Goal: Task Accomplishment & Management: Manage account settings

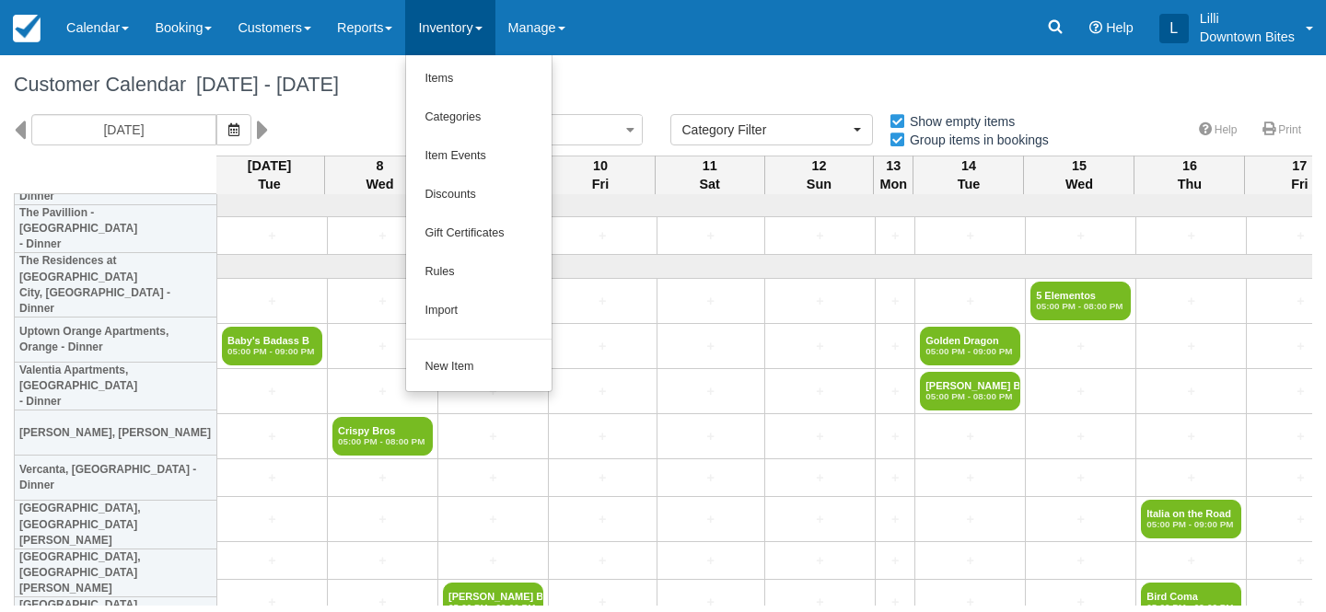
select select
click at [457, 83] on link "Items" at bounding box center [478, 79] width 145 height 39
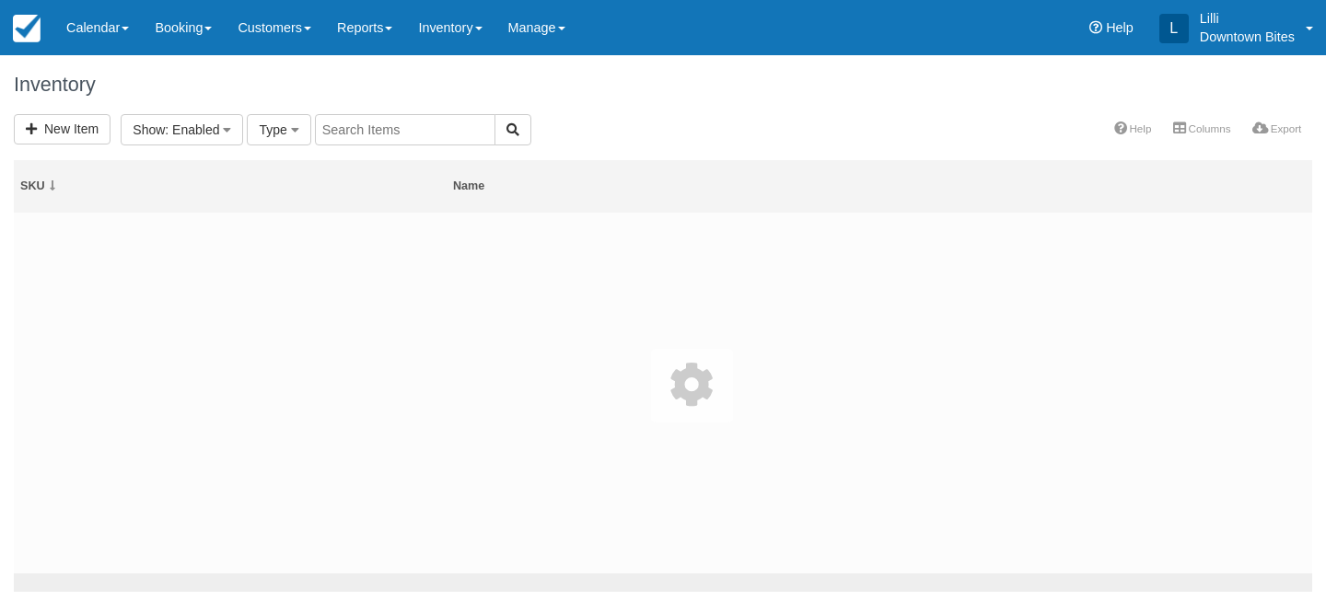
select select
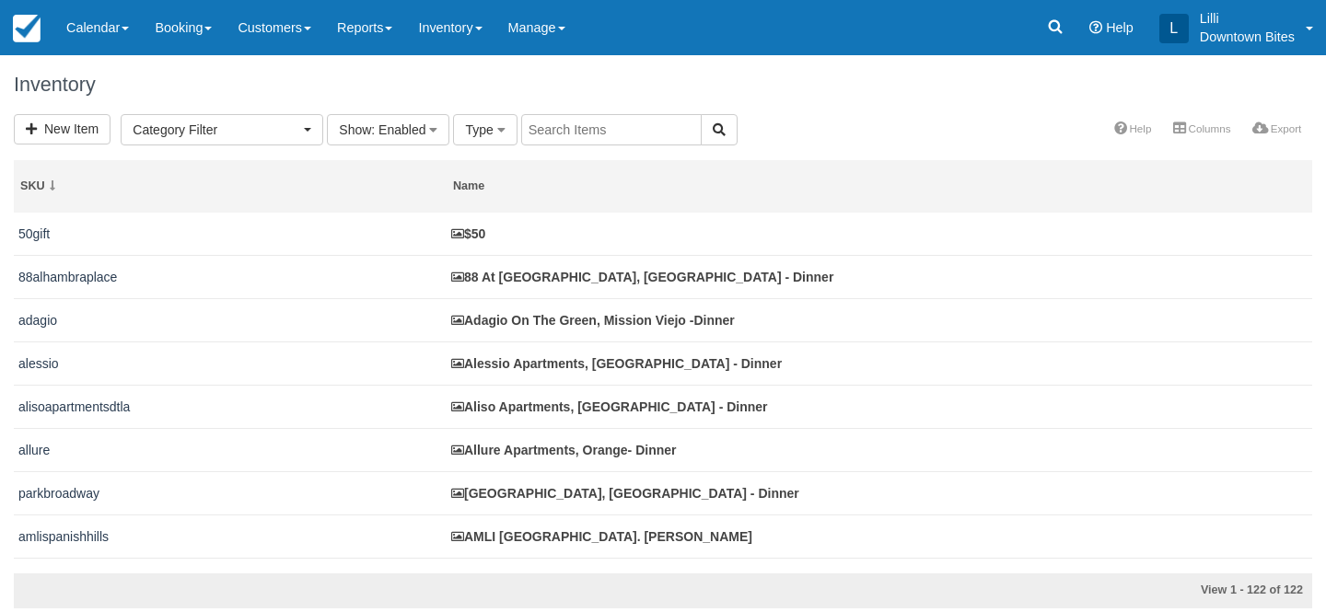
click at [566, 127] on input "text" at bounding box center [611, 129] width 180 height 31
type input "casa grande"
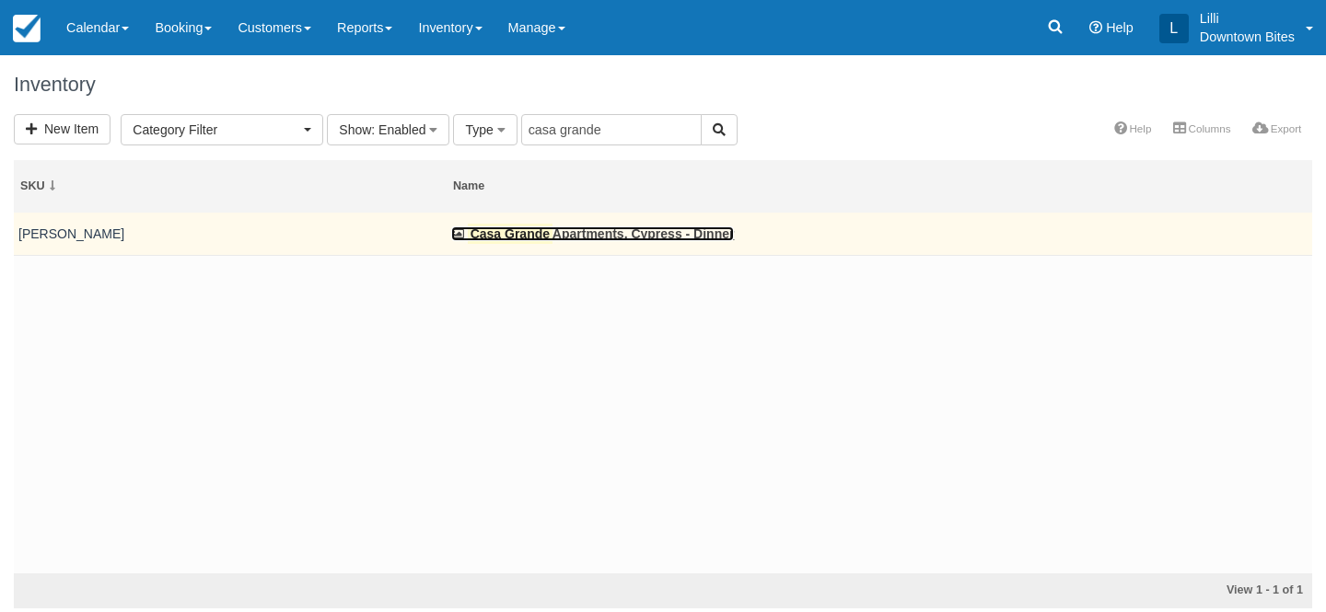
click at [516, 234] on mark "Casa Grande" at bounding box center [510, 234] width 85 height 20
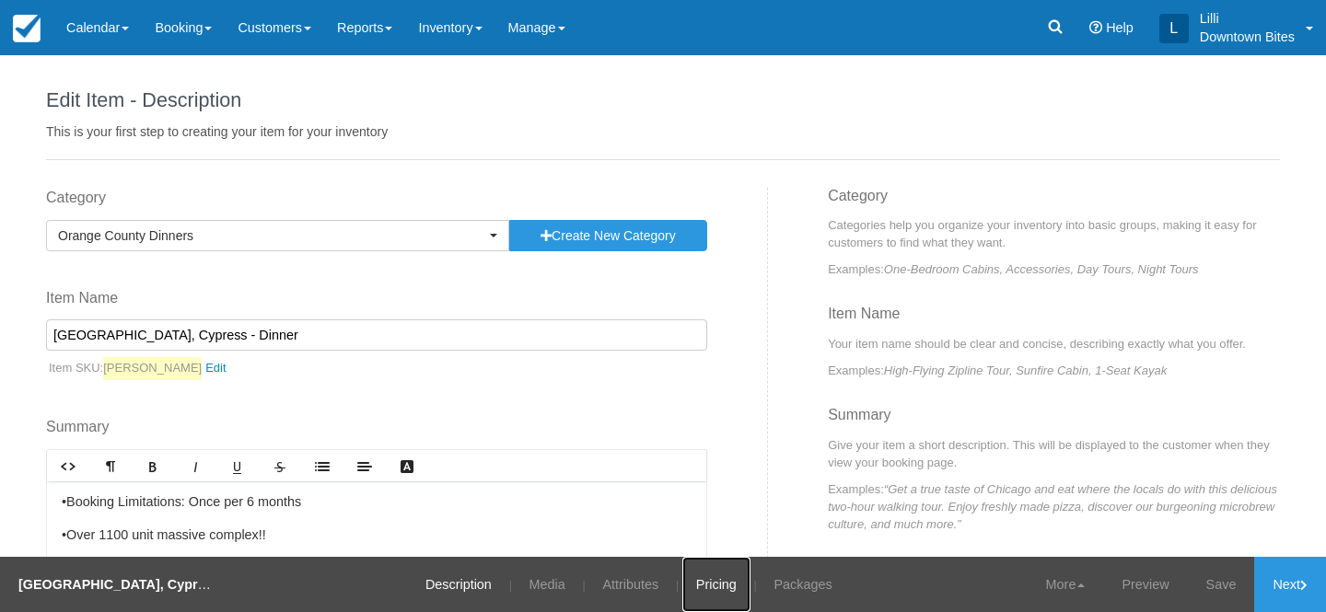
click at [712, 589] on link "Pricing" at bounding box center [716, 584] width 68 height 55
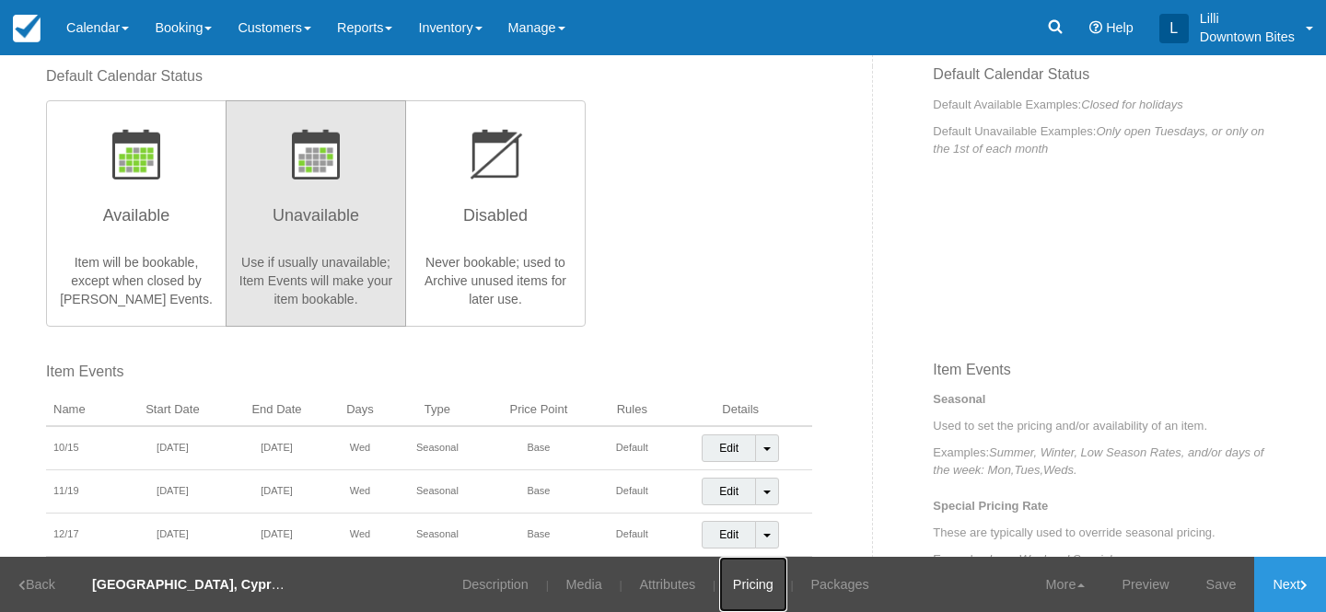
scroll to position [376, 0]
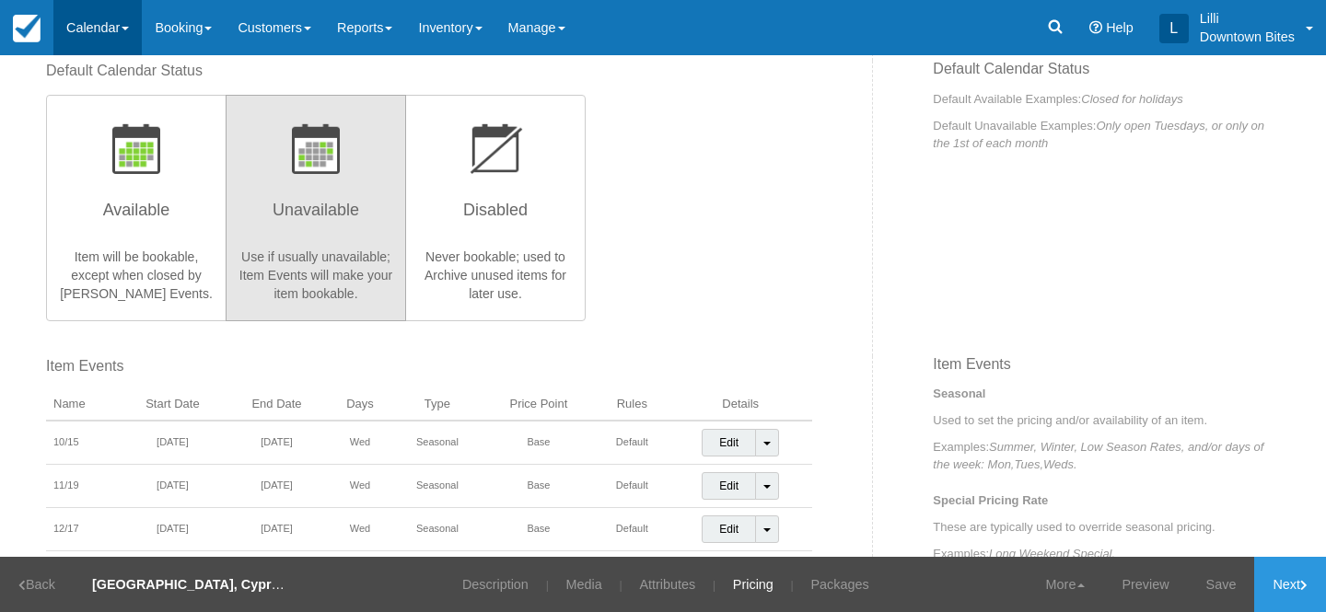
click at [99, 29] on link "Calendar" at bounding box center [97, 27] width 88 height 55
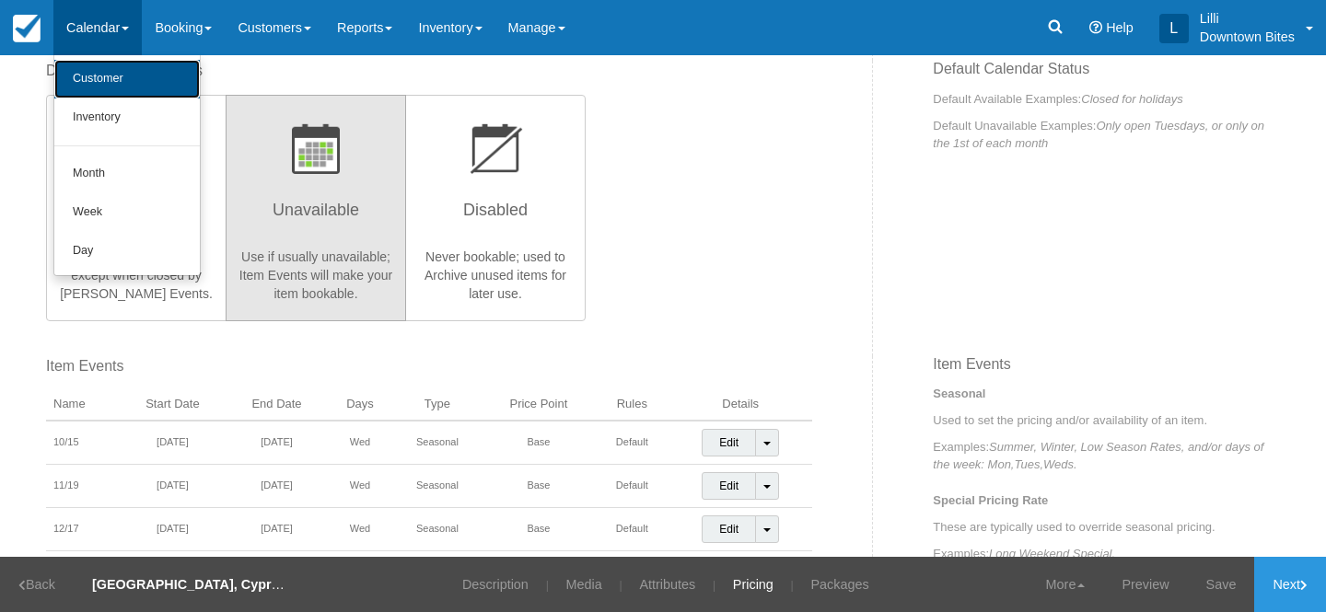
click at [111, 73] on link "Customer" at bounding box center [126, 79] width 145 height 39
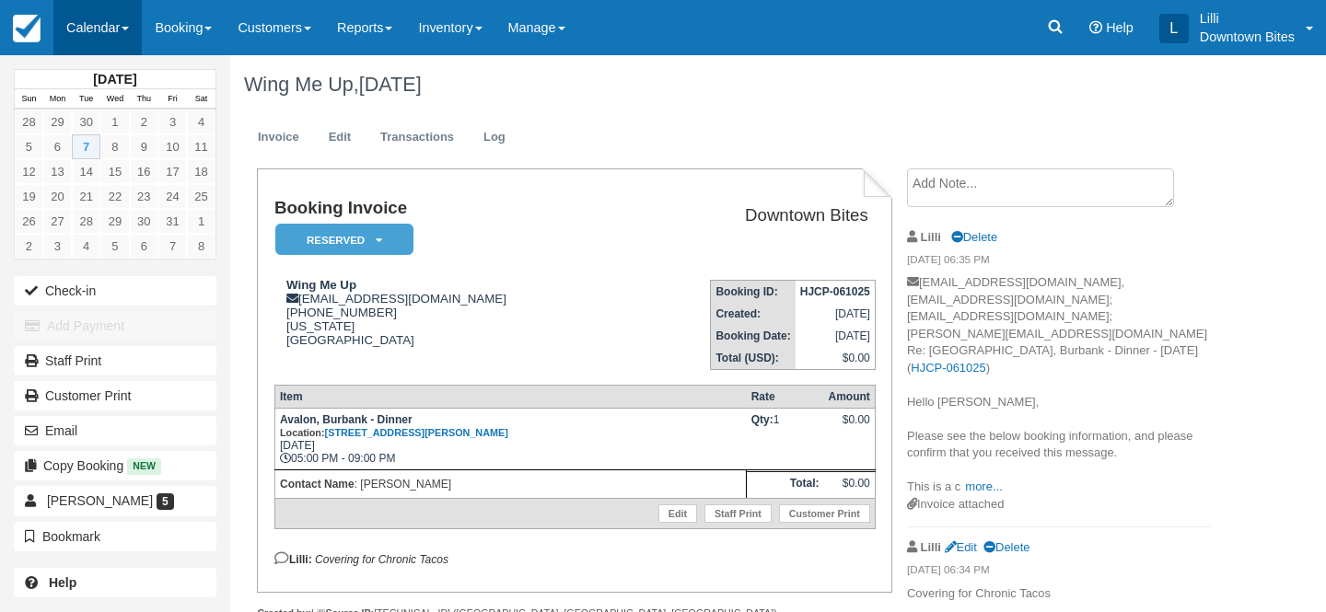
click at [98, 25] on link "Calendar" at bounding box center [97, 27] width 88 height 55
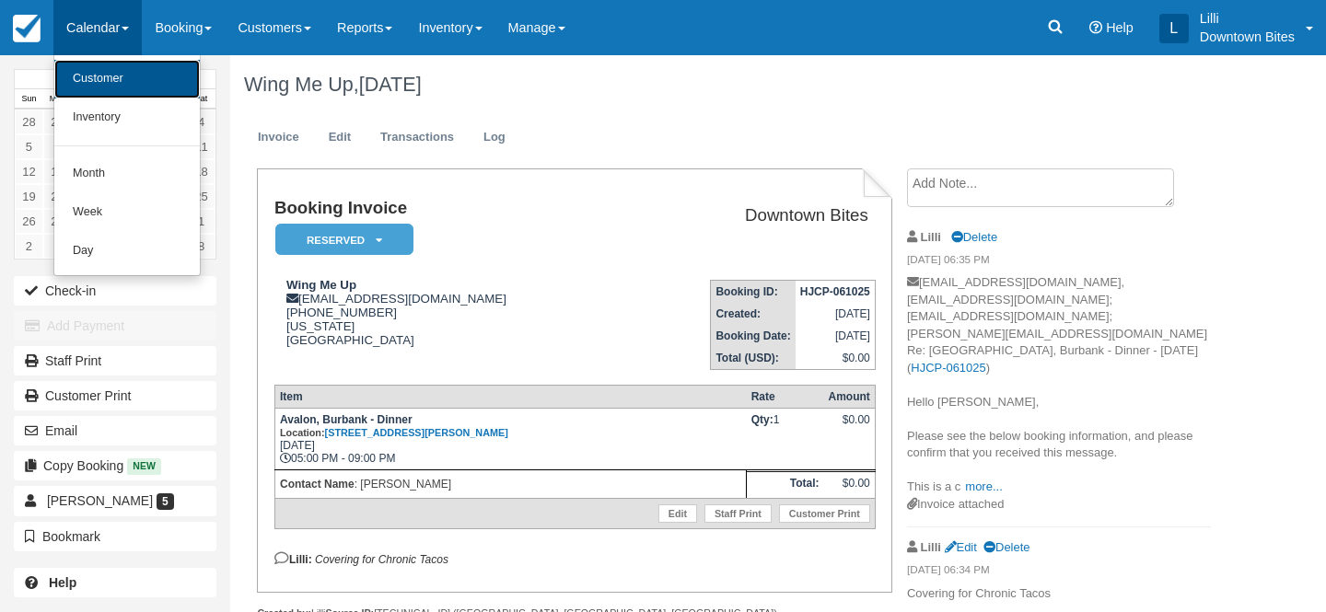
click at [98, 77] on link "Customer" at bounding box center [126, 79] width 145 height 39
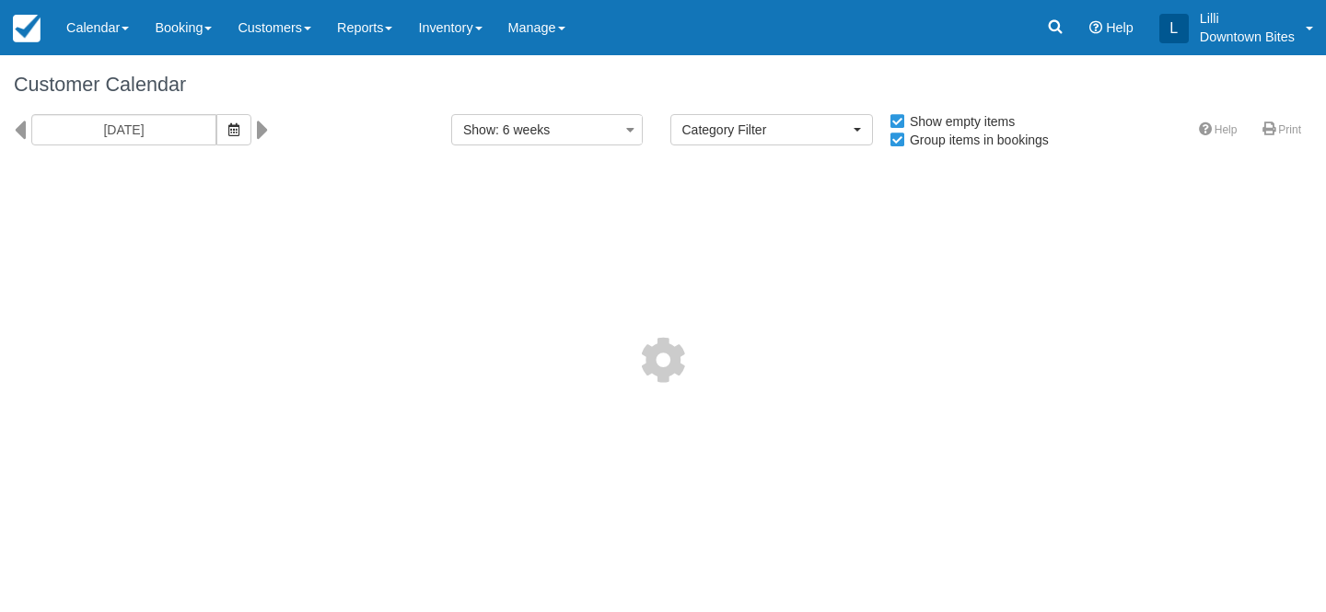
select select
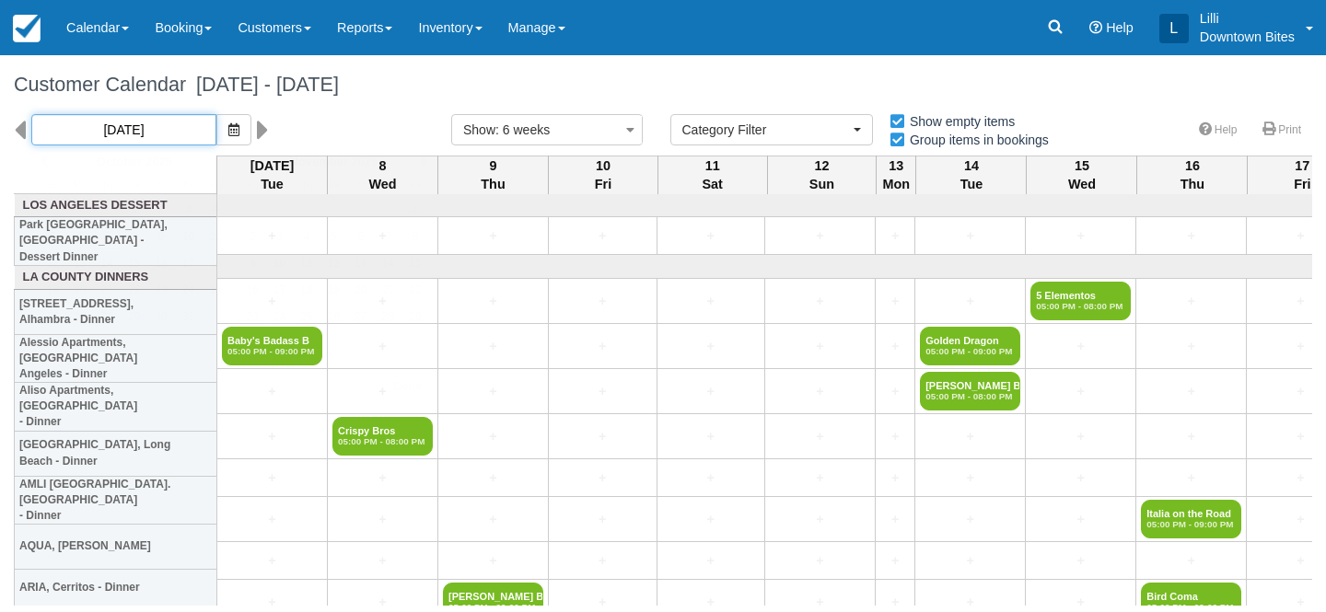
click at [151, 136] on input "10/07/25" at bounding box center [123, 129] width 185 height 31
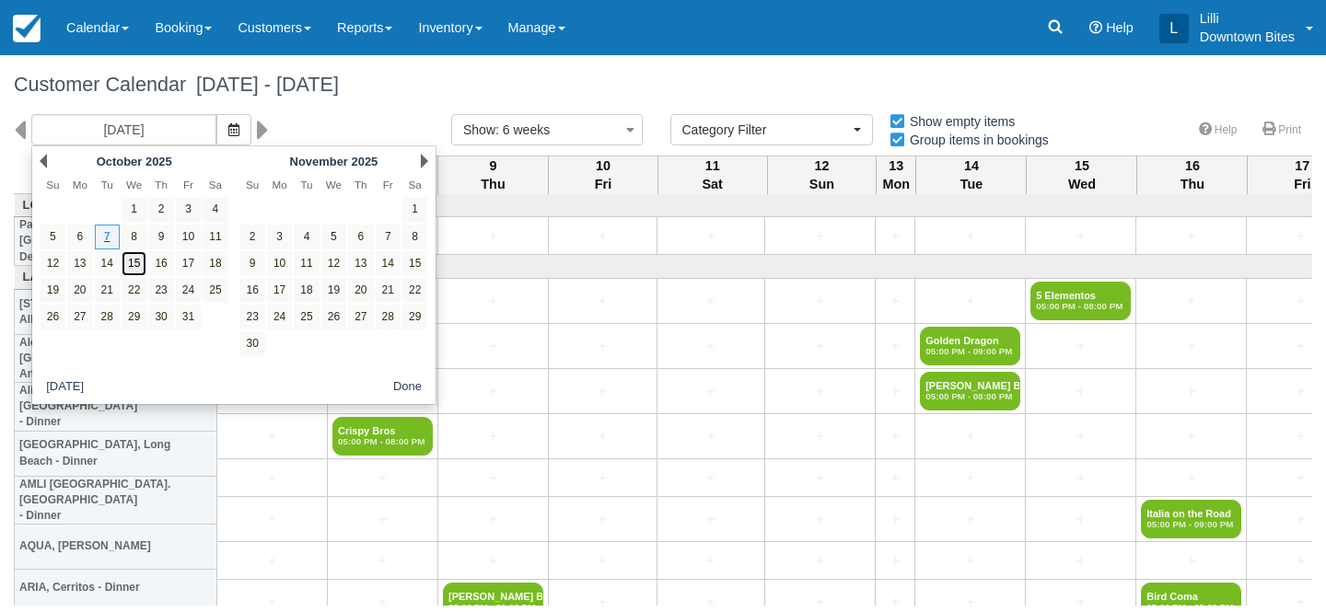
click at [133, 269] on link "15" at bounding box center [134, 263] width 25 height 25
type input "[DATE]"
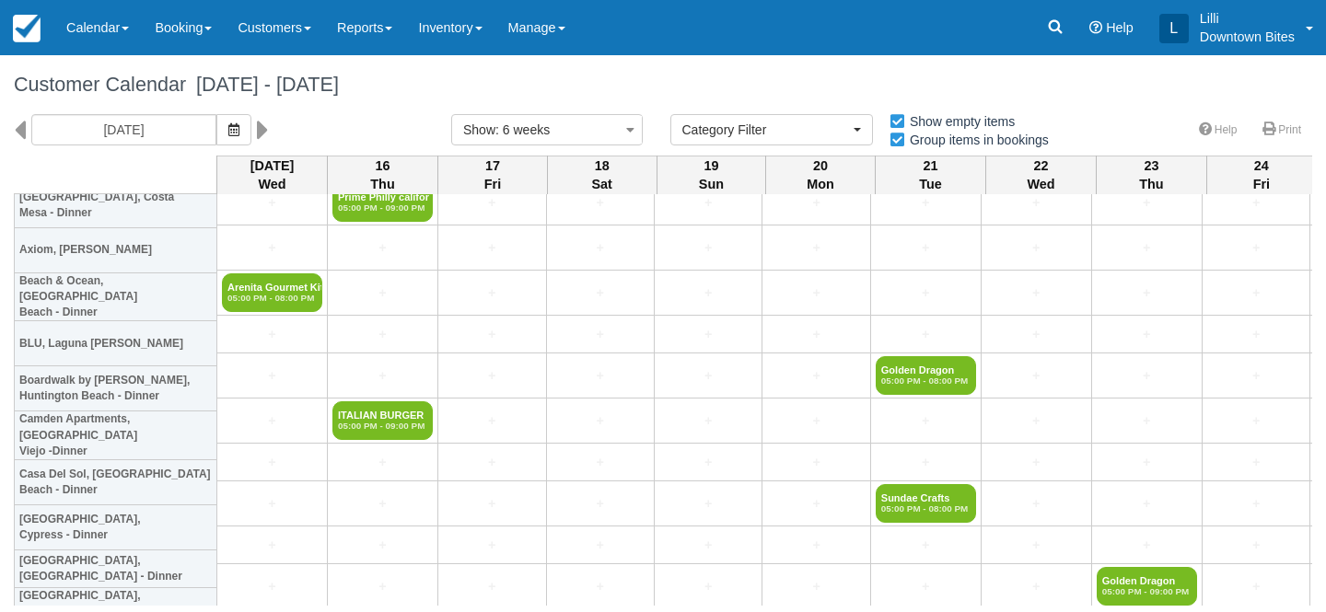
scroll to position [3248, 0]
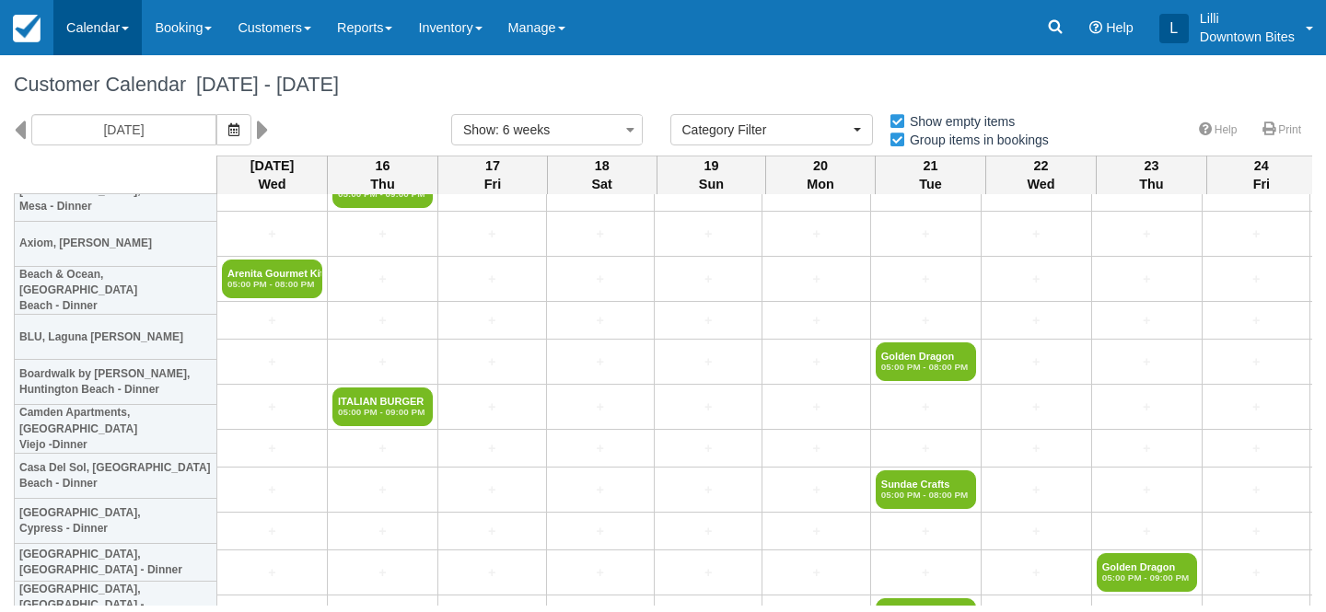
click at [94, 24] on link "Calendar" at bounding box center [97, 27] width 88 height 55
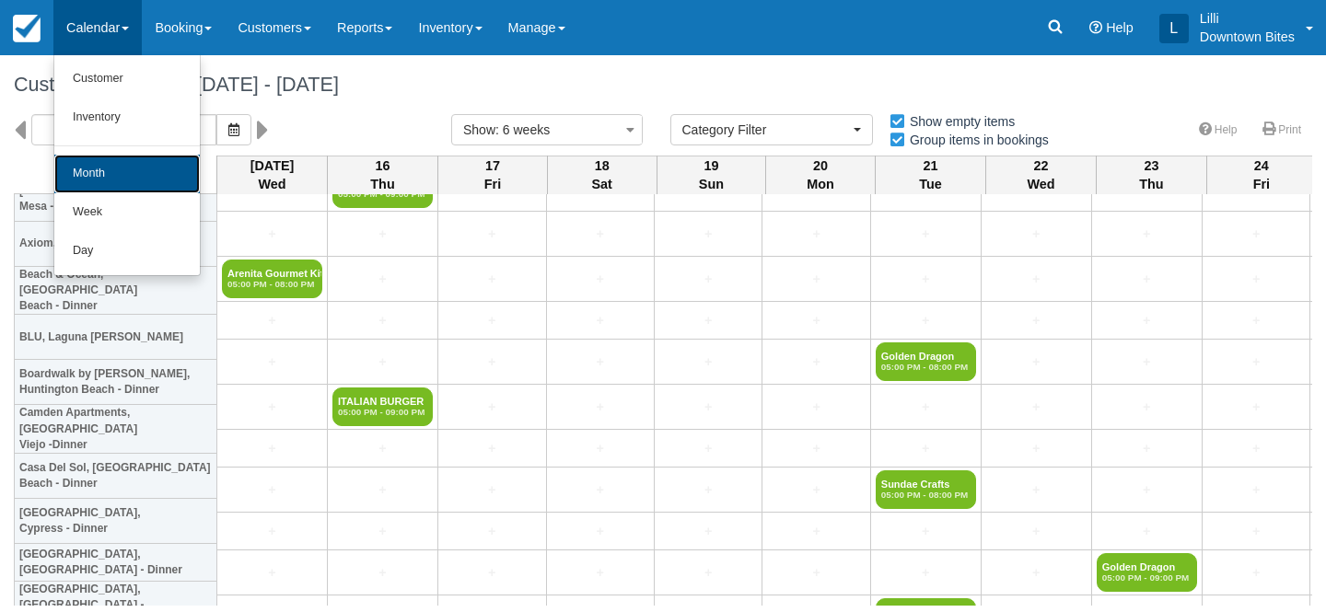
click at [97, 179] on link "Month" at bounding box center [126, 174] width 145 height 39
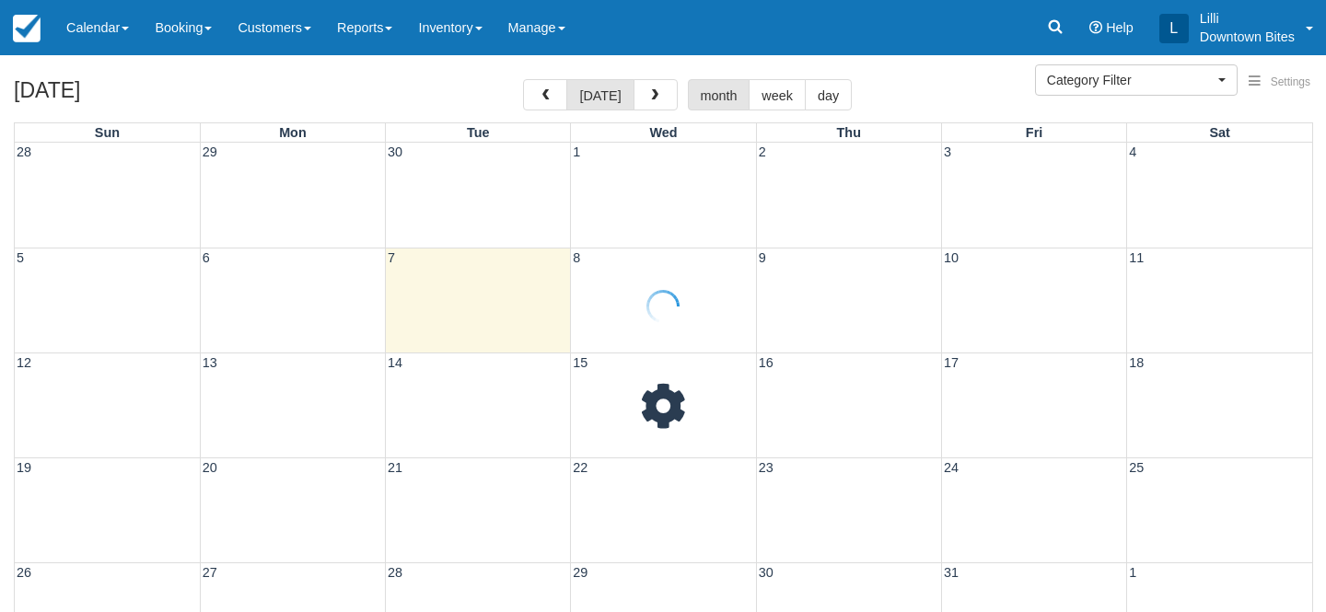
select select
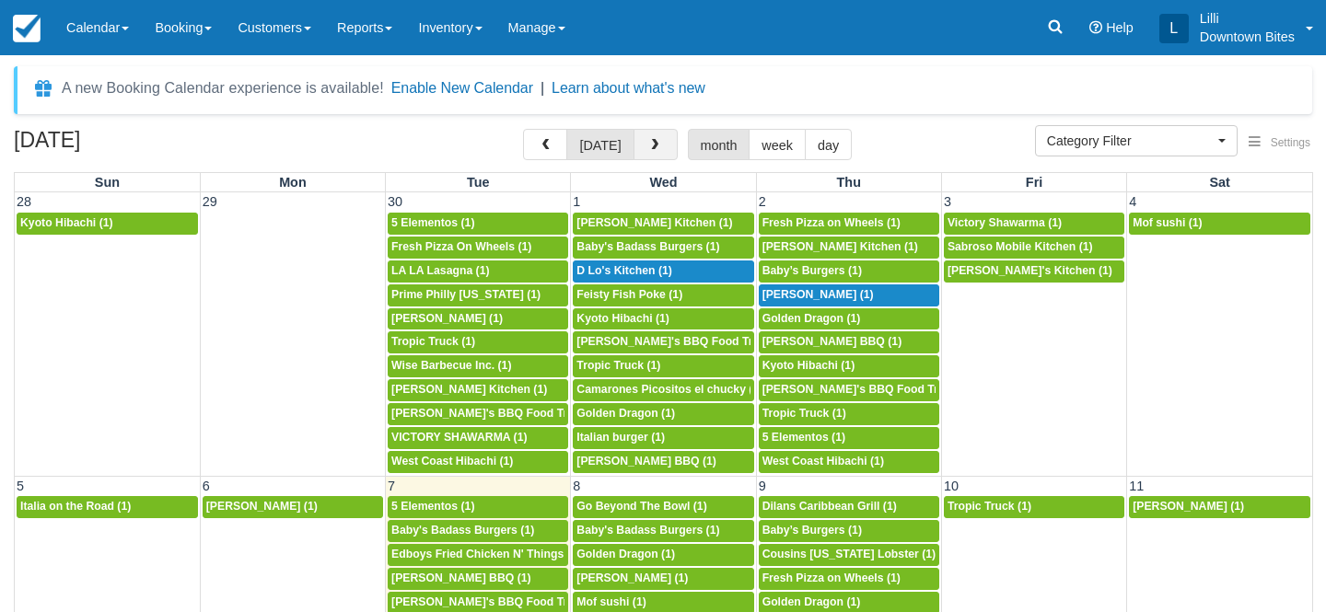
click at [652, 151] on span "button" at bounding box center [654, 145] width 13 height 13
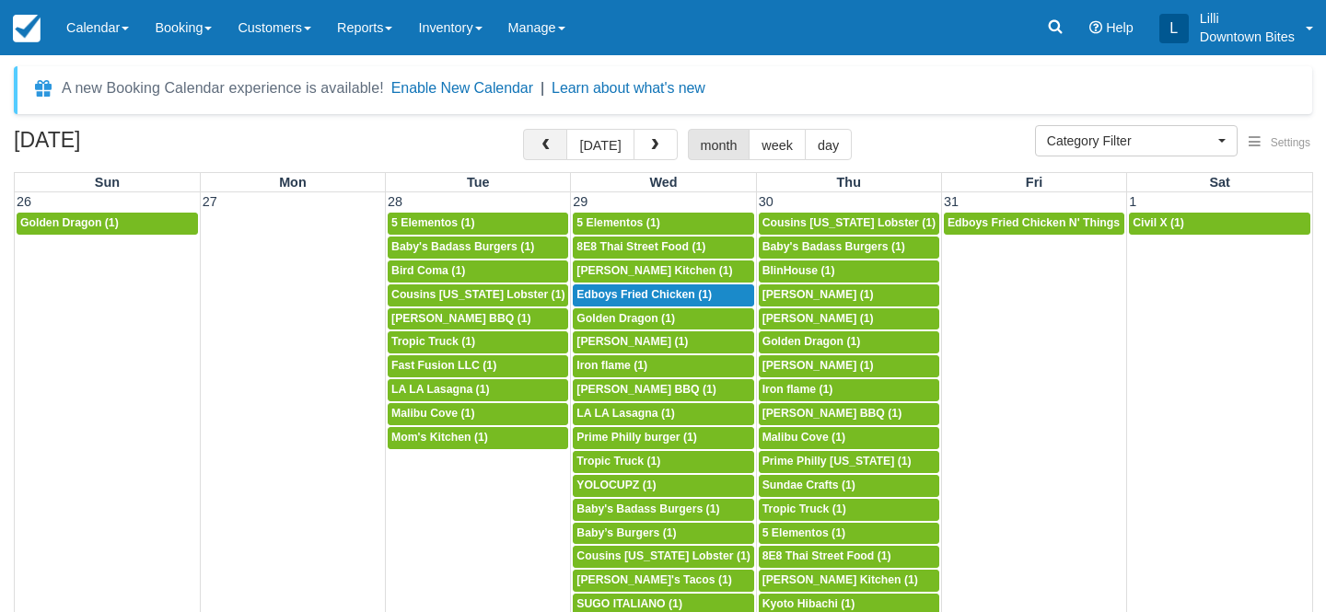
click at [546, 153] on button "button" at bounding box center [545, 144] width 44 height 31
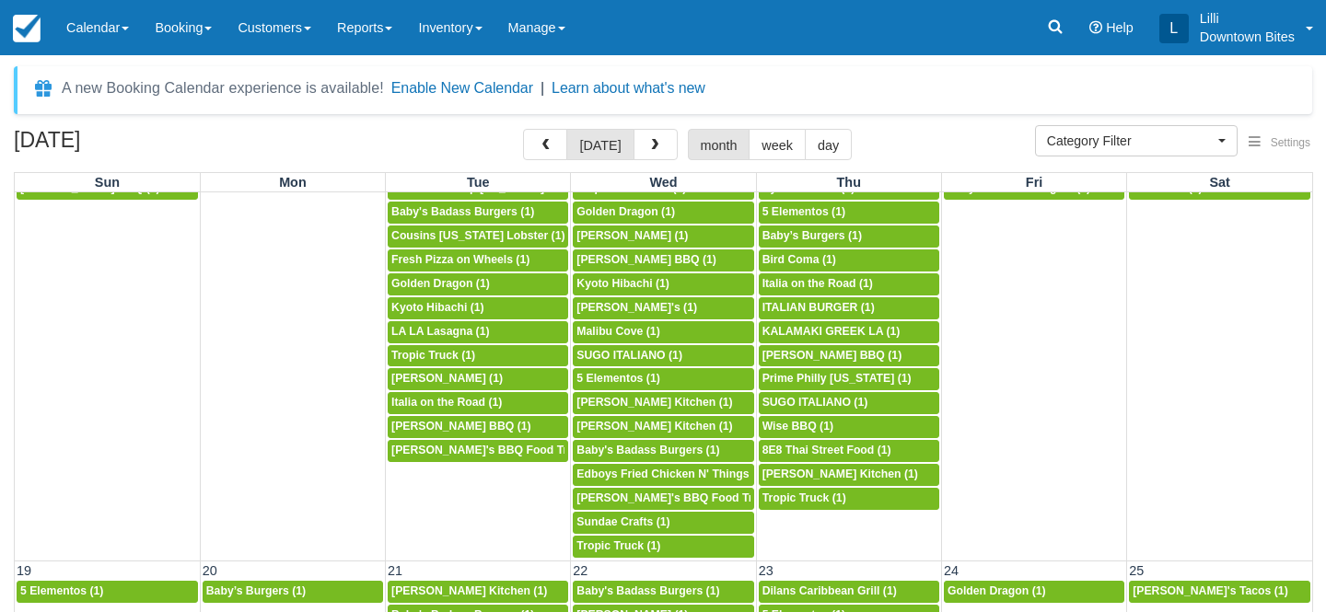
scroll to position [709, 0]
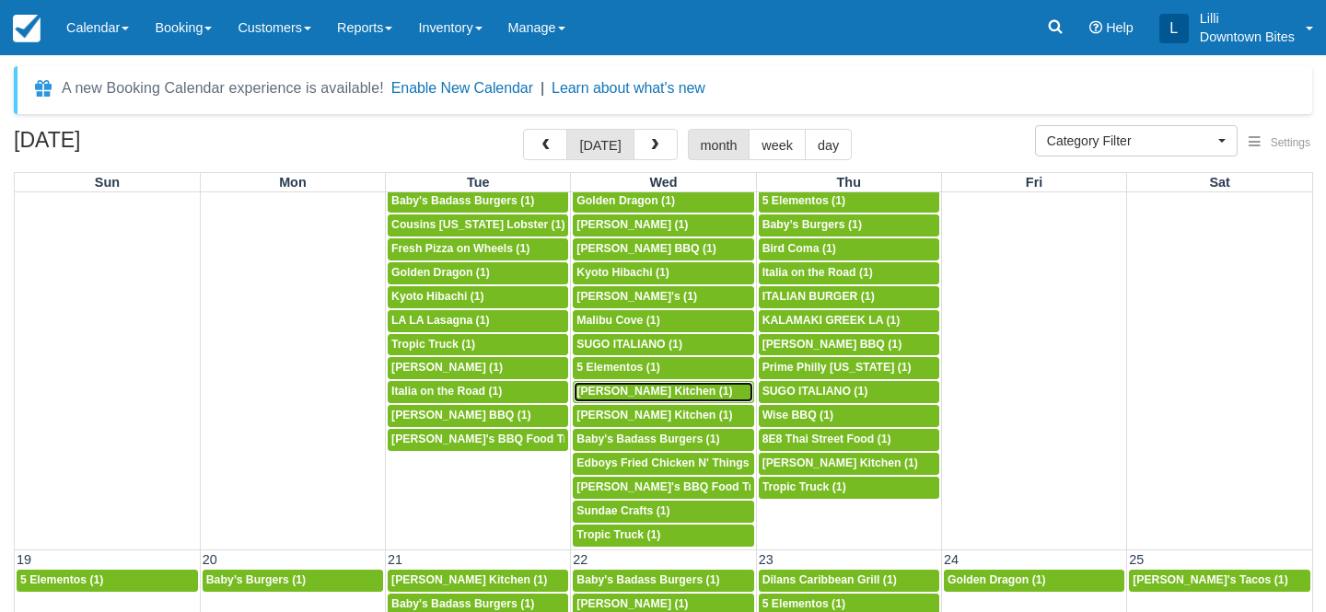
click at [654, 392] on span "Arenita Gourmet Kitchen (1)" at bounding box center [654, 391] width 156 height 13
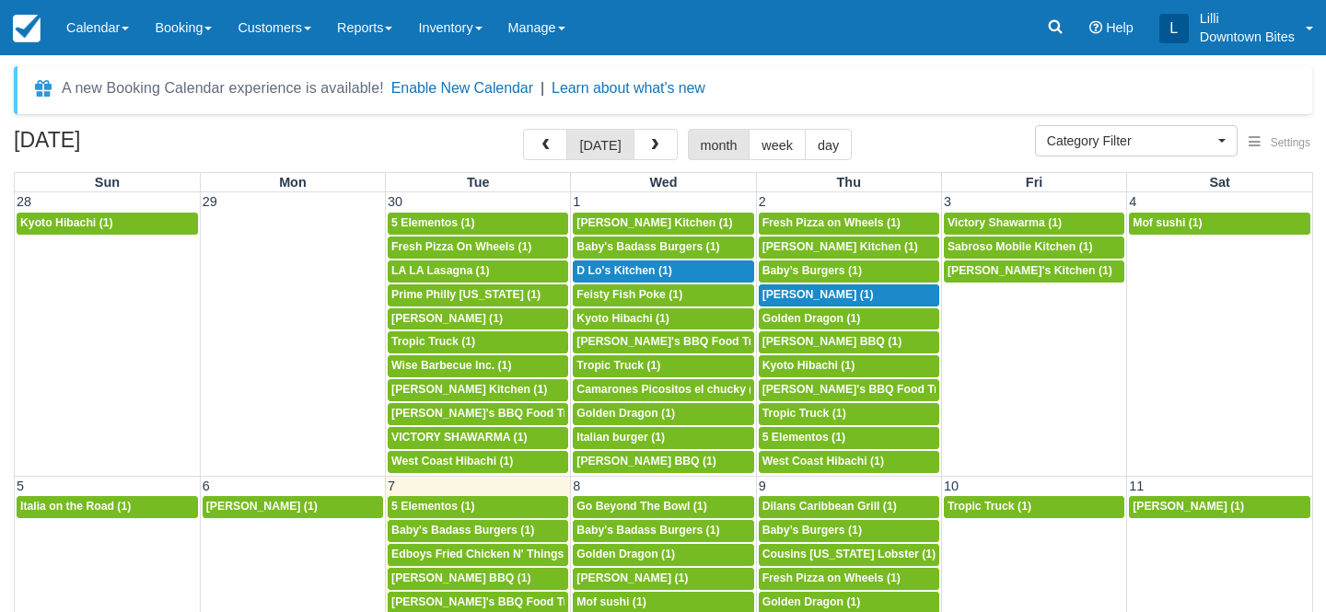
select select
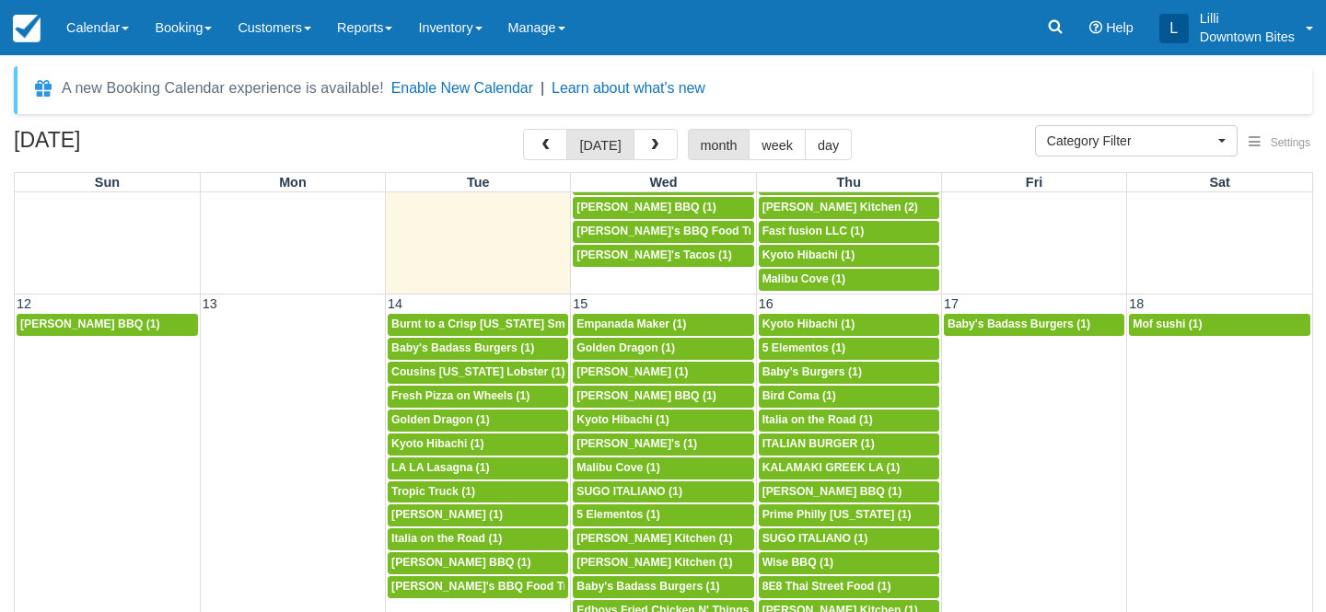
scroll to position [572, 0]
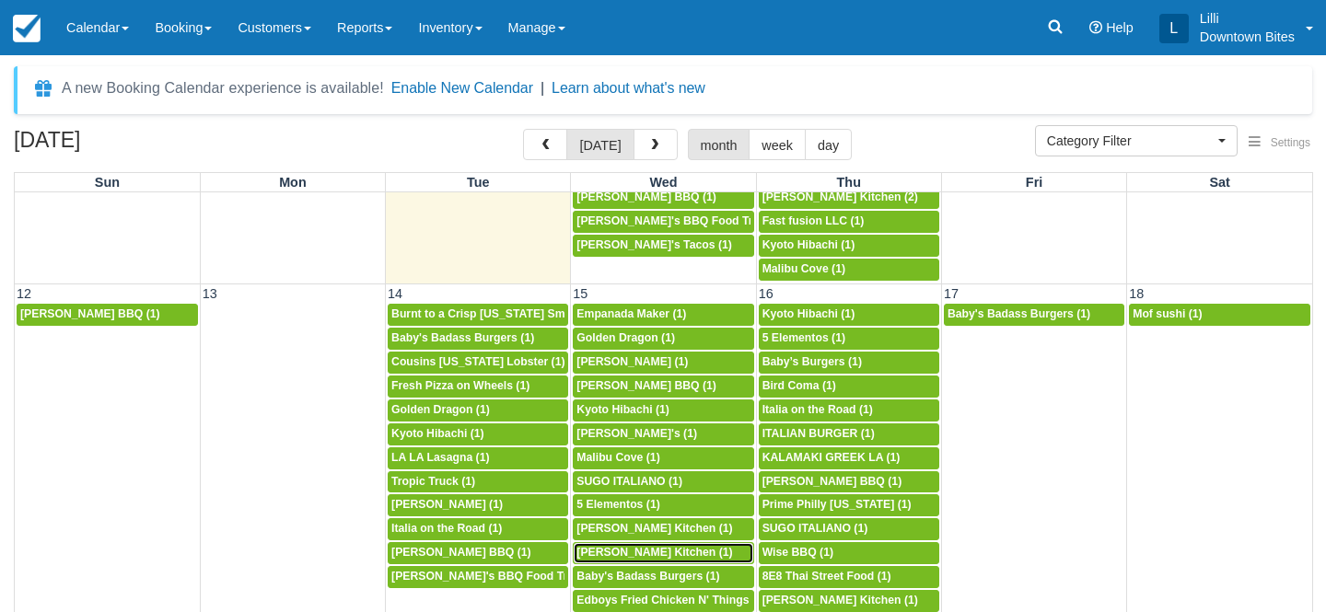
click at [646, 553] on span "[PERSON_NAME] Kitchen (1)" at bounding box center [654, 552] width 156 height 13
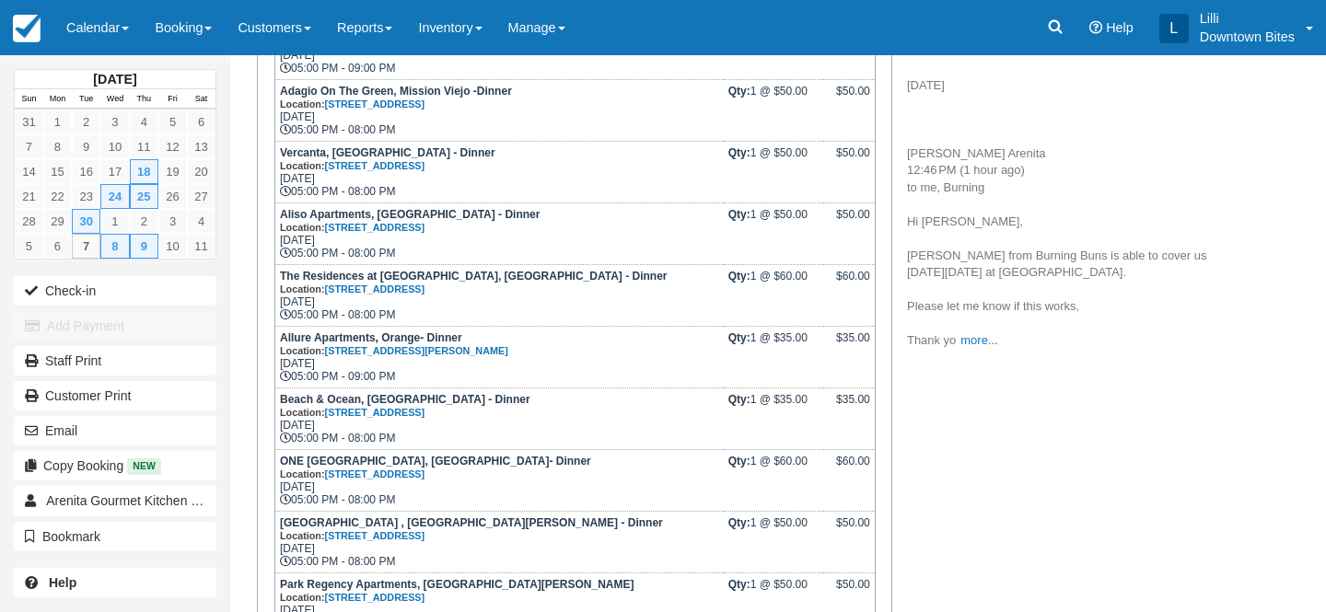
scroll to position [455, 0]
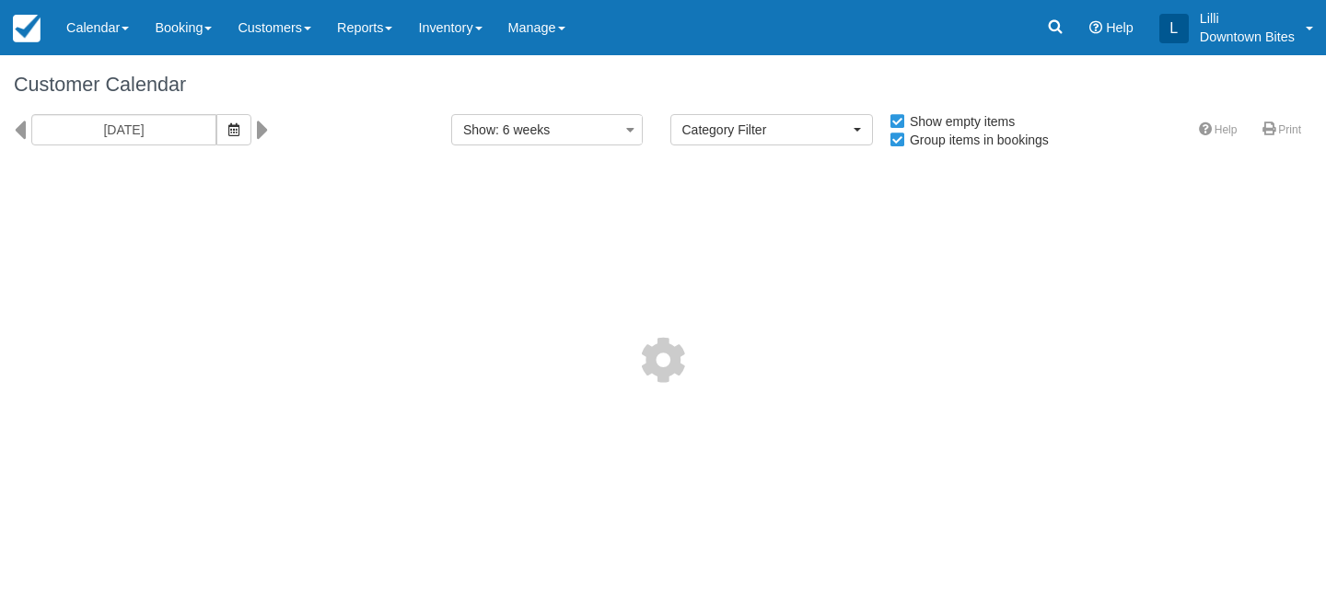
select select
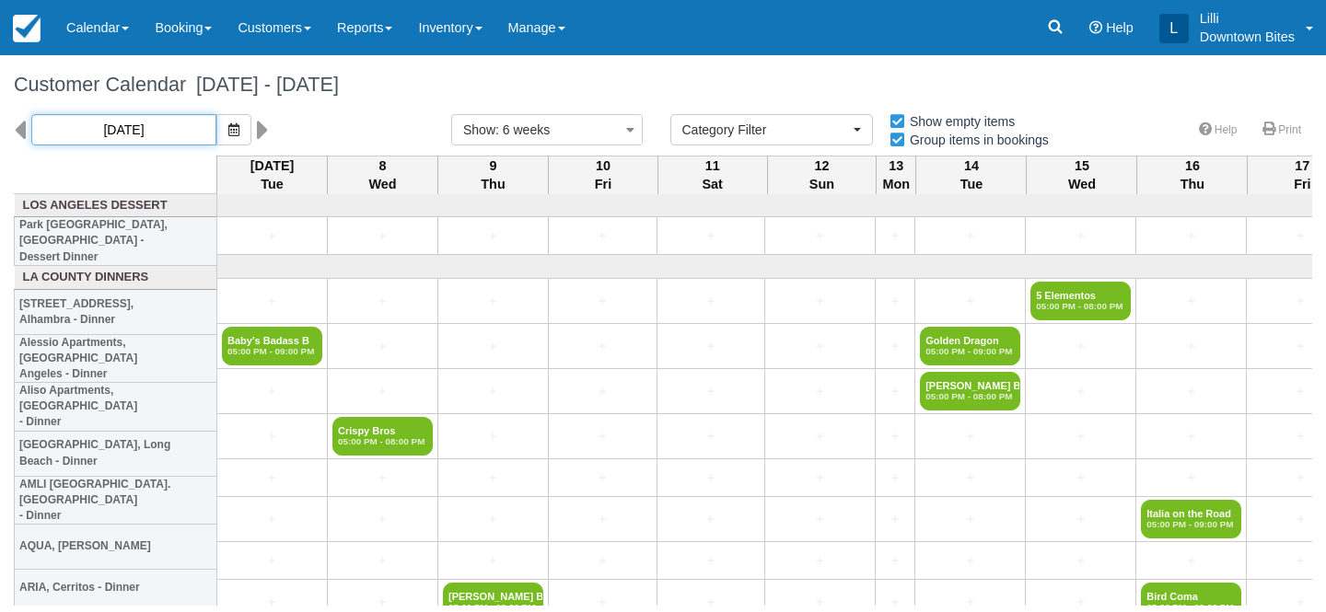
click at [167, 133] on input "[DATE]" at bounding box center [123, 129] width 185 height 31
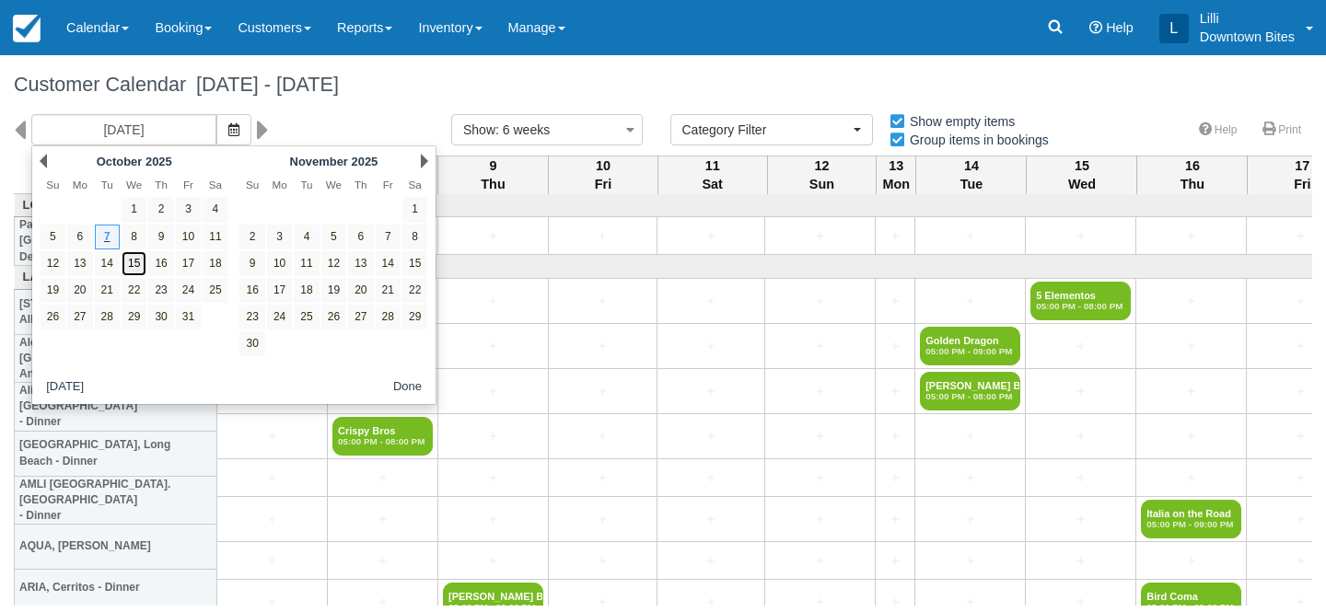
click at [135, 263] on link "15" at bounding box center [134, 263] width 25 height 25
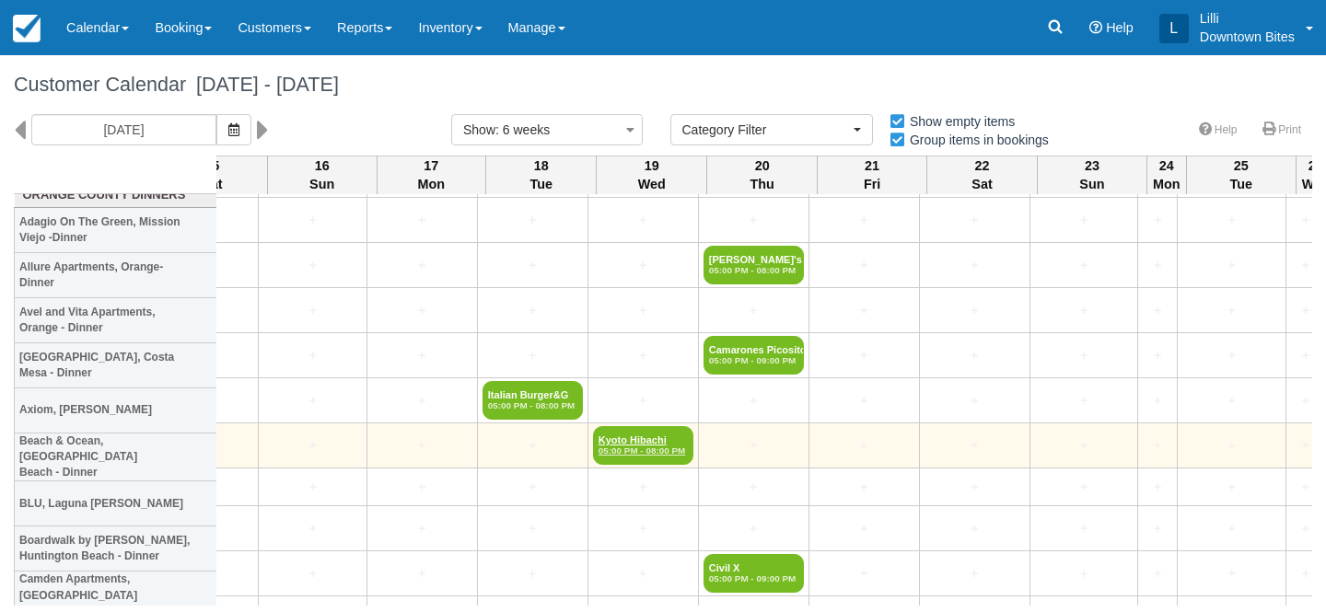
scroll to position [3082, 3325]
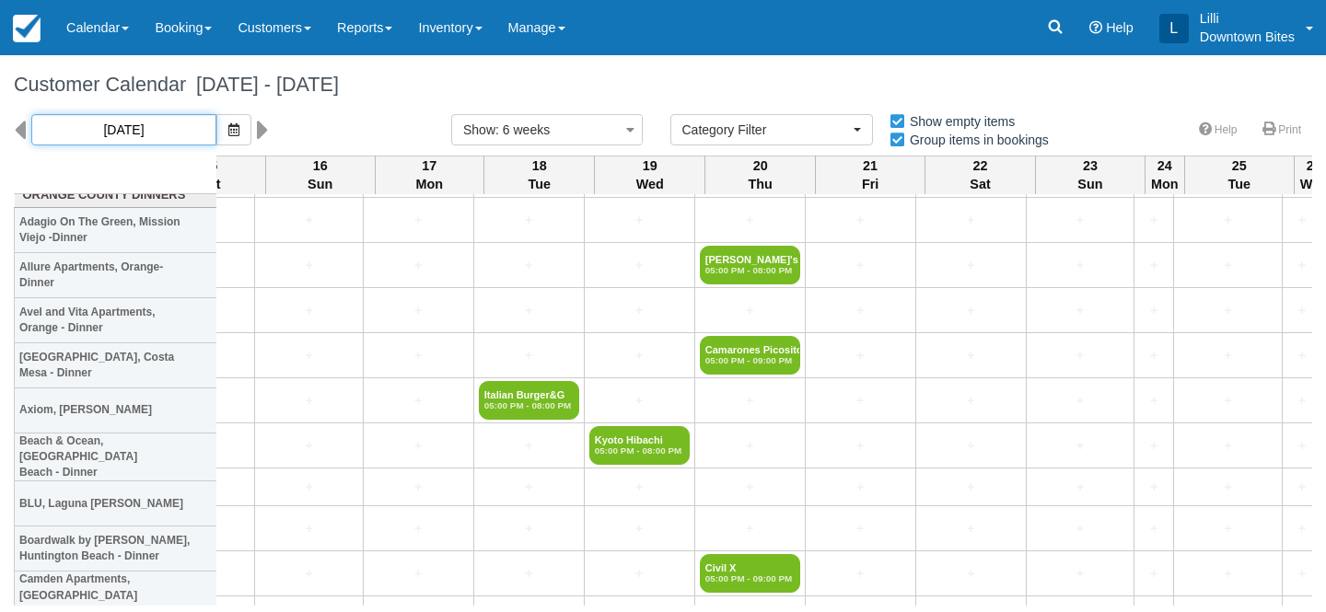
click at [153, 136] on input "[DATE]" at bounding box center [123, 129] width 185 height 31
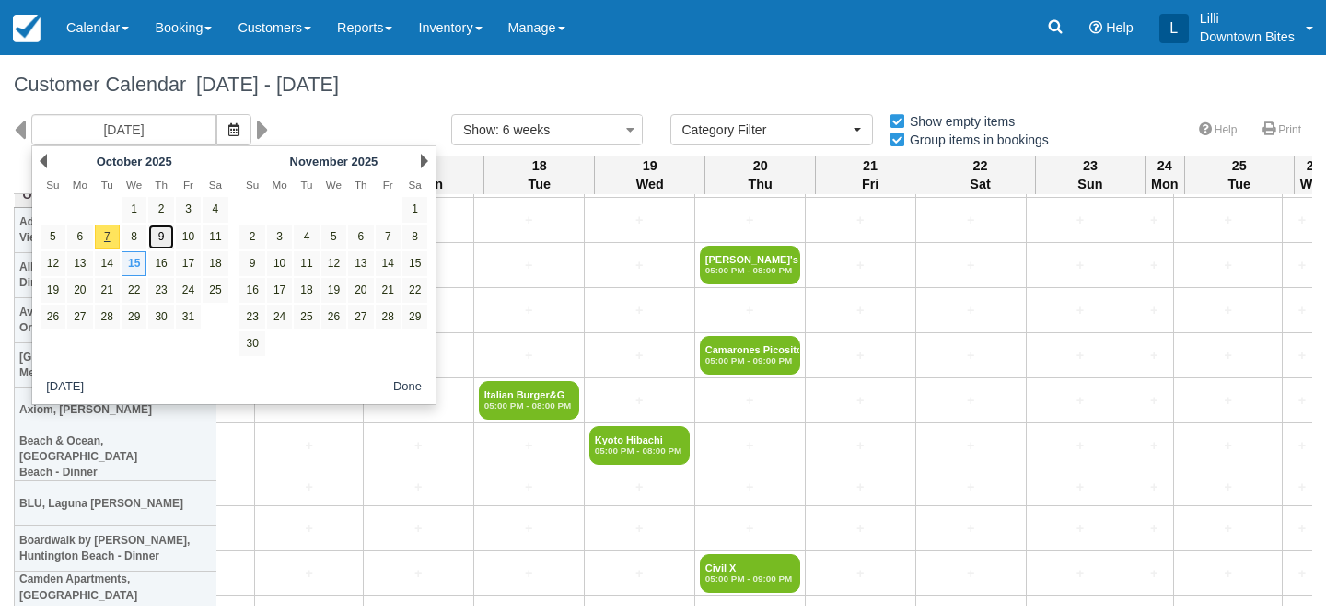
click at [155, 238] on link "9" at bounding box center [160, 237] width 25 height 25
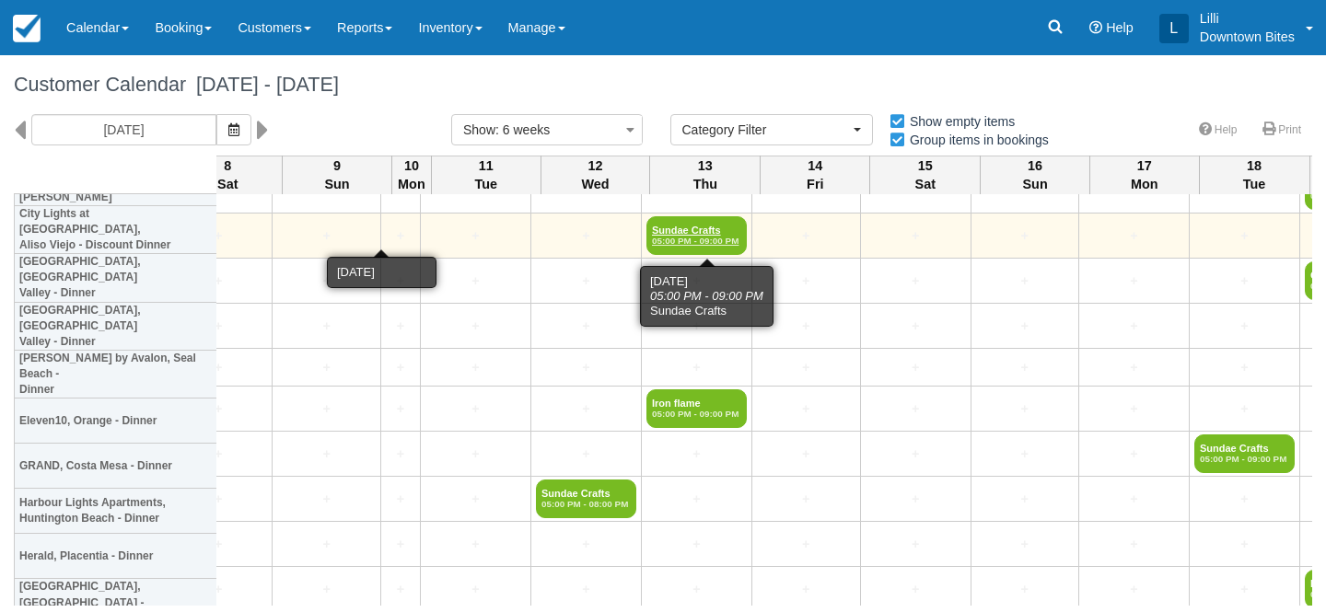
scroll to position [3728, 3418]
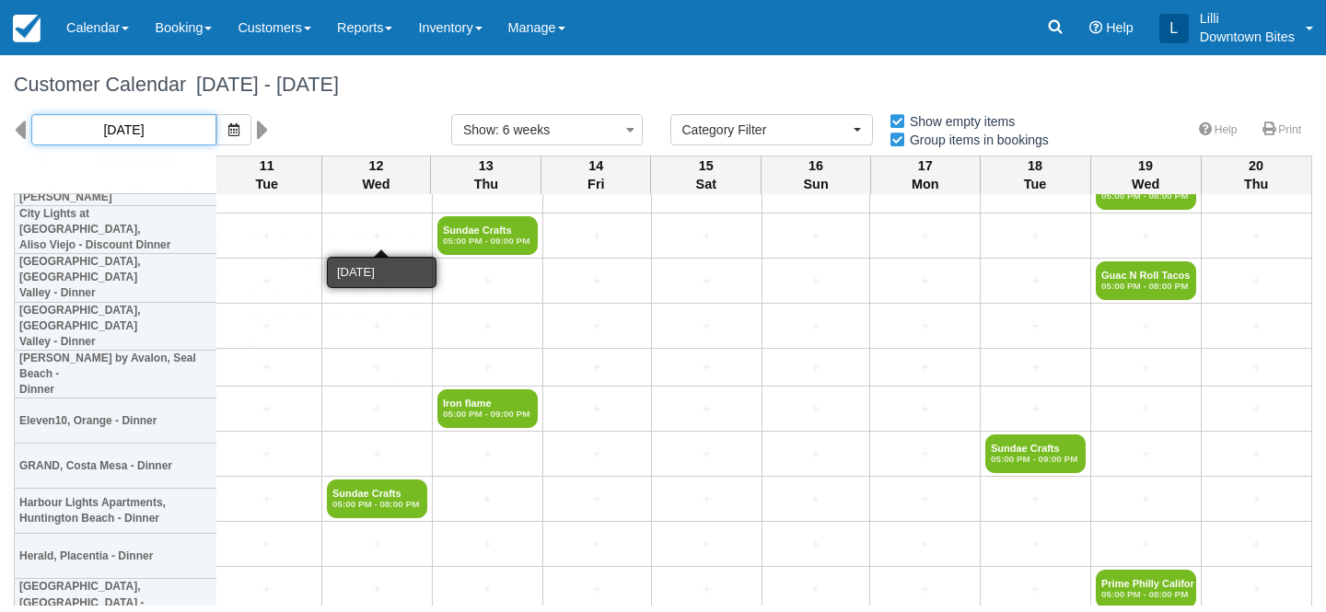
click at [153, 129] on input "[DATE]" at bounding box center [123, 129] width 185 height 31
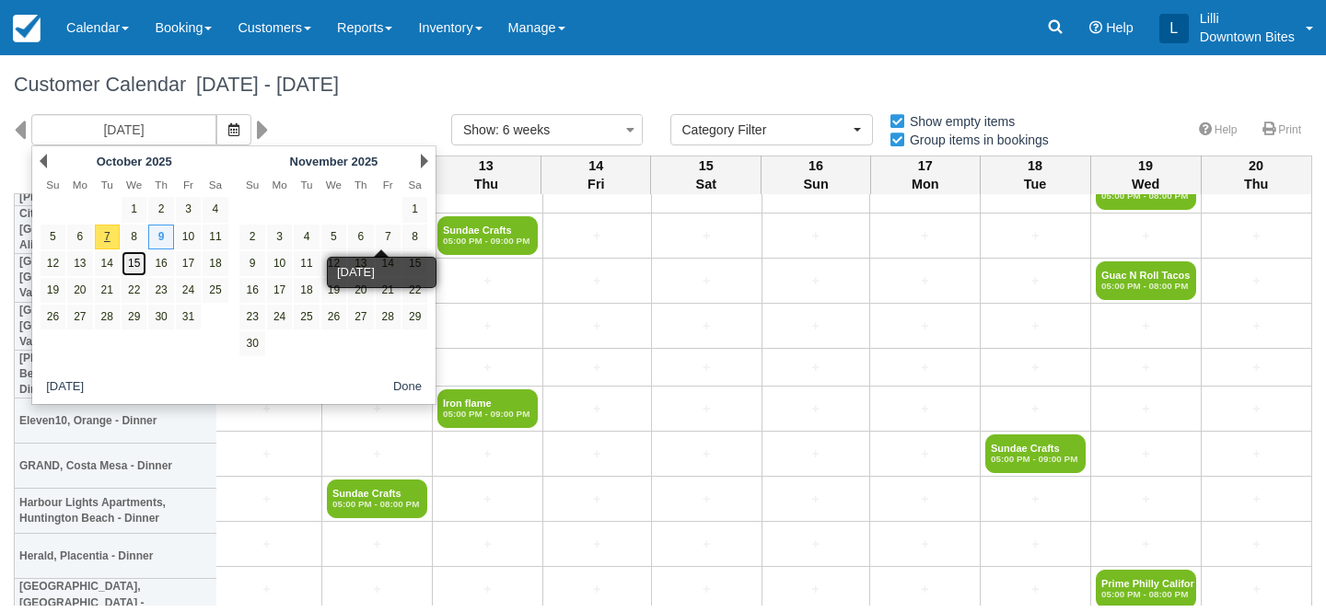
click at [137, 264] on link "15" at bounding box center [134, 263] width 25 height 25
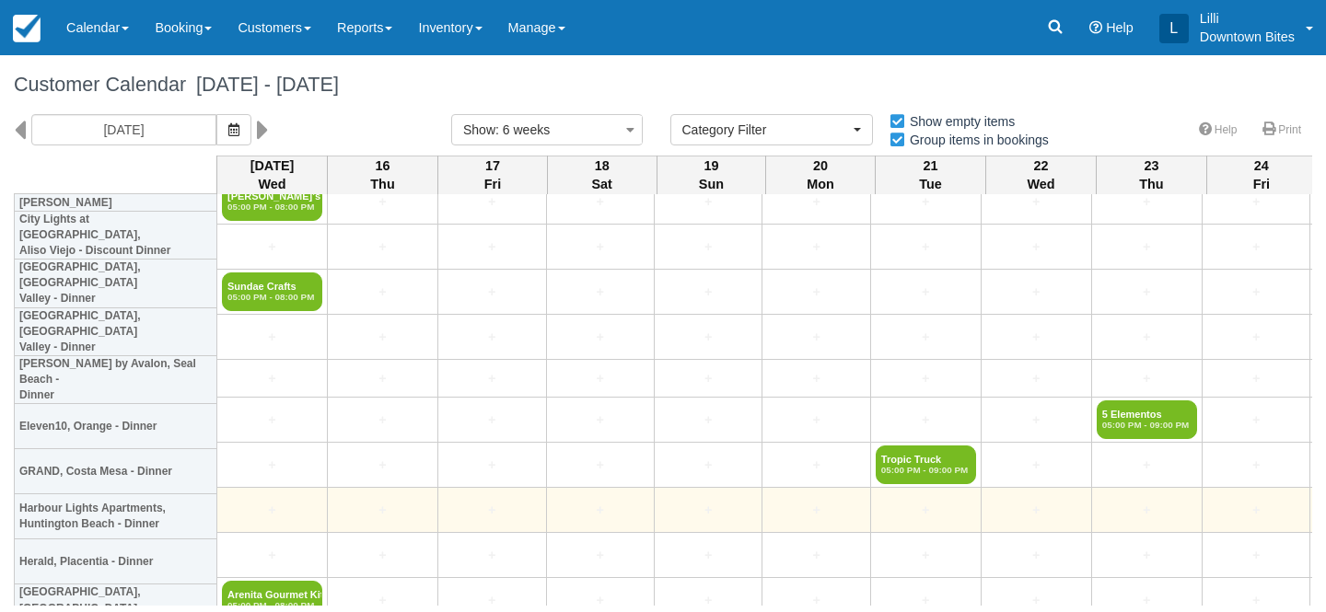
scroll to position [3709, 0]
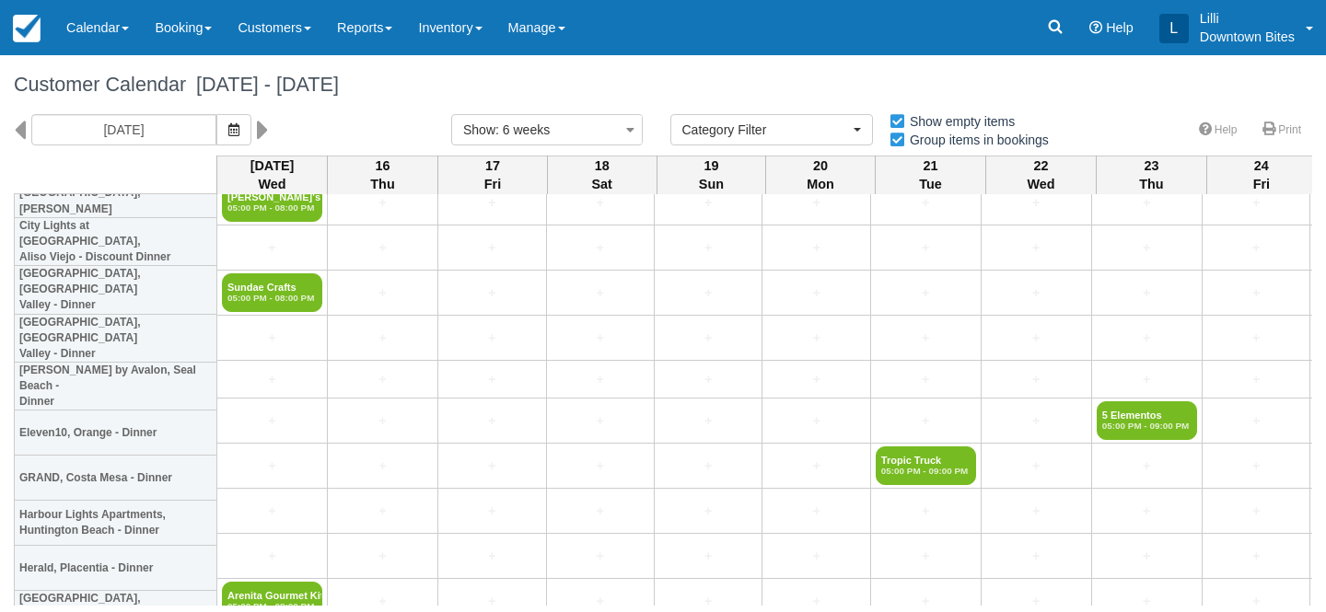
click at [160, 106] on div "Customer Calendar [DATE] - [DATE]" at bounding box center [663, 84] width 1326 height 59
click at [145, 126] on input "[DATE]" at bounding box center [123, 129] width 185 height 31
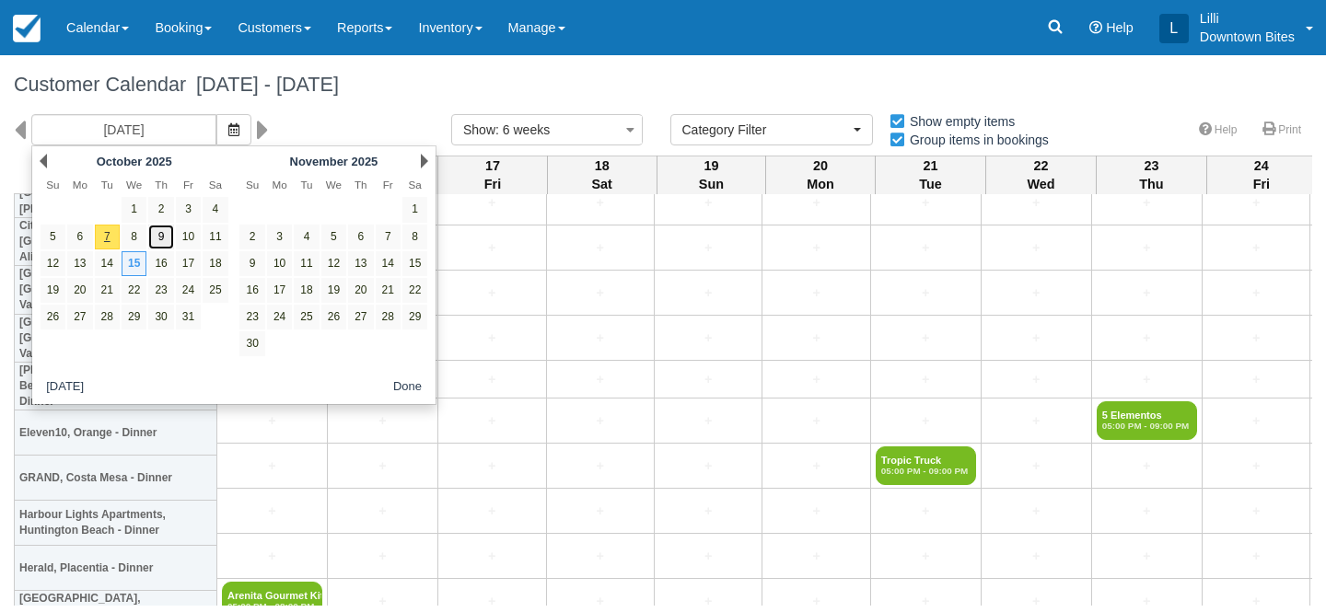
click at [162, 242] on link "9" at bounding box center [160, 237] width 25 height 25
type input "[DATE]"
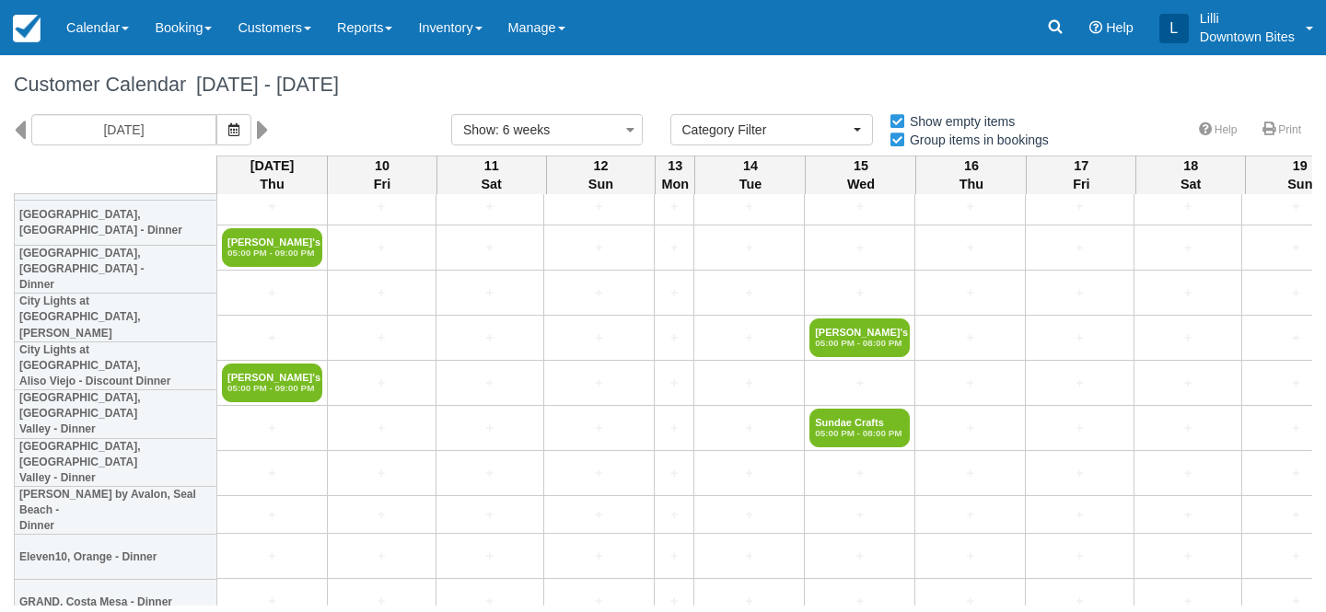
scroll to position [3592, 0]
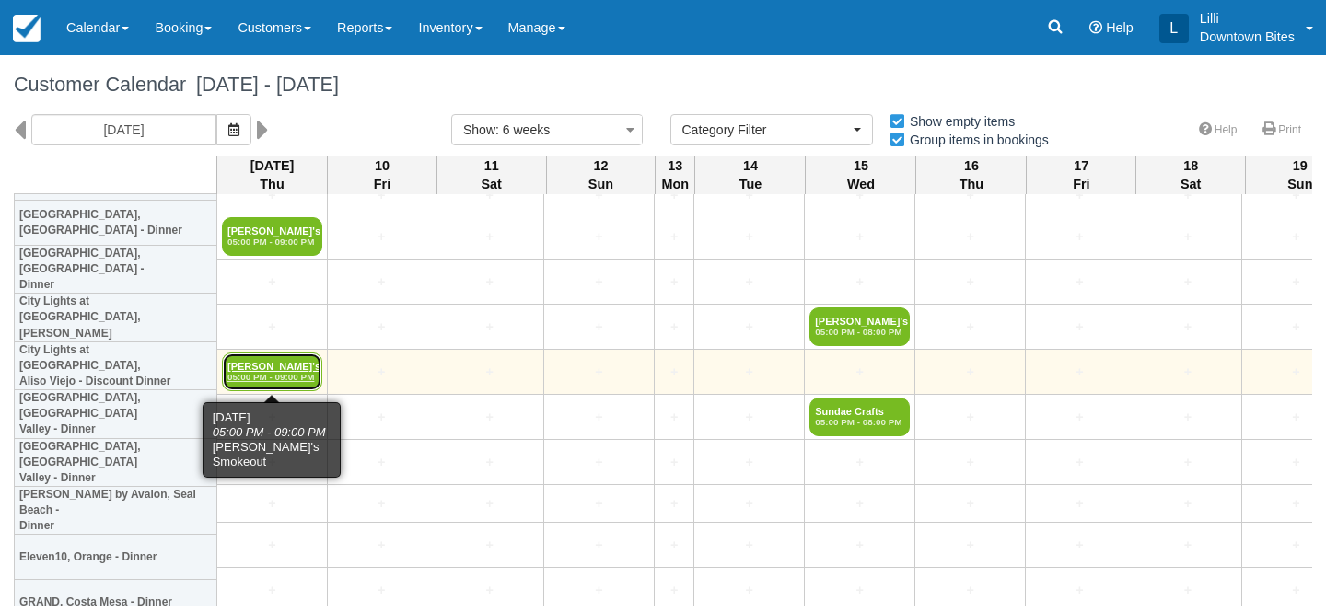
click at [257, 359] on link "[PERSON_NAME]'s Smok 05:00 PM - 09:00 PM" at bounding box center [272, 372] width 100 height 39
